Goal: Communication & Community: Connect with others

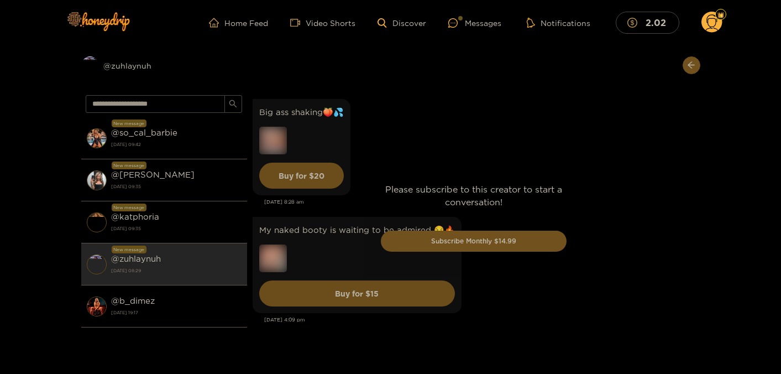
scroll to position [3593, 0]
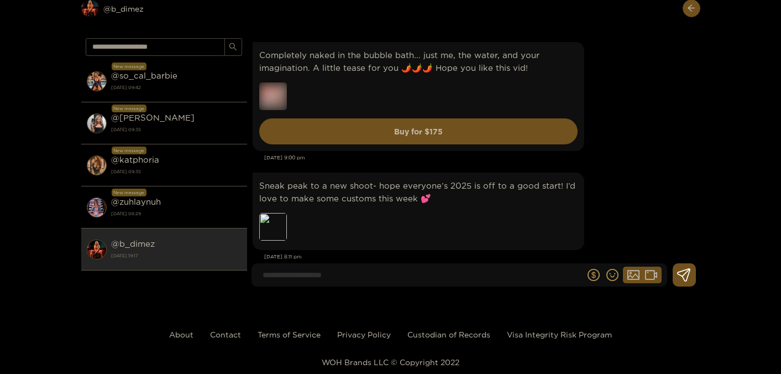
scroll to position [8230, 0]
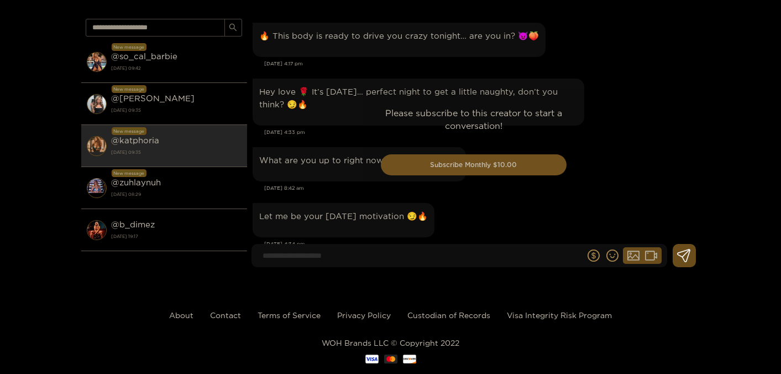
scroll to position [2619, 0]
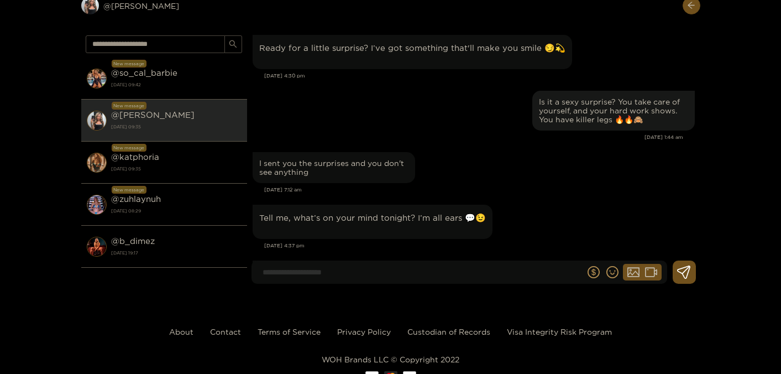
scroll to position [39128, 0]
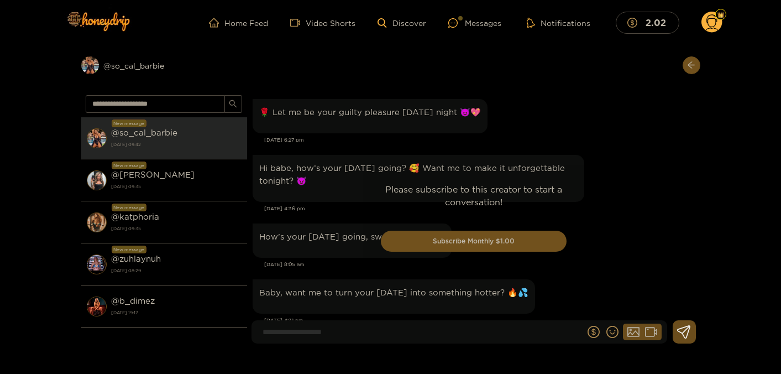
scroll to position [2249, 0]
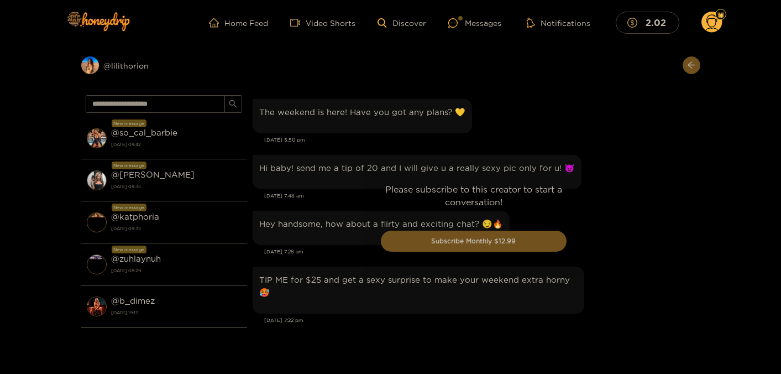
scroll to position [1299, 0]
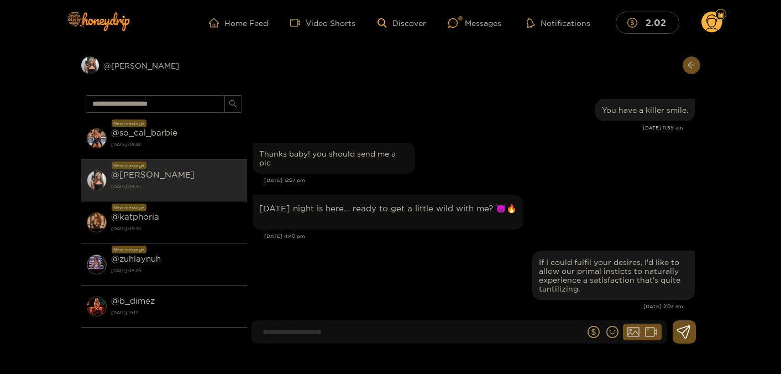
scroll to position [1317, 0]
